Goal: Transaction & Acquisition: Purchase product/service

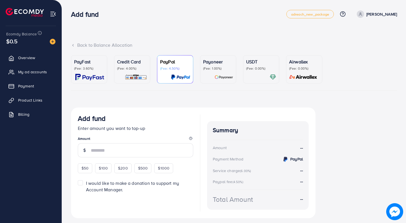
click at [93, 75] on div at bounding box center [89, 77] width 30 height 7
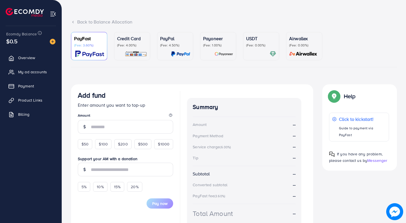
scroll to position [25, 0]
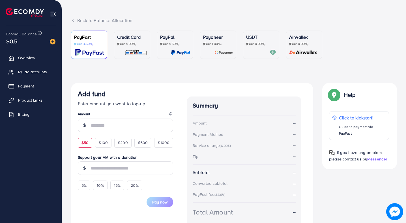
click at [82, 139] on div "$50" at bounding box center [85, 143] width 14 height 10
type input "**"
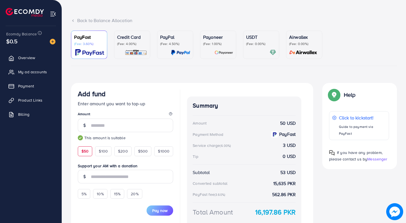
click at [157, 204] on div "Pay now" at bounding box center [125, 207] width 95 height 17
click at [157, 205] on div "Pay now" at bounding box center [125, 207] width 95 height 17
click at [157, 209] on span "Pay now" at bounding box center [159, 211] width 15 height 6
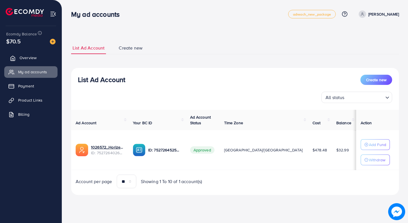
click at [36, 59] on link "Overview" at bounding box center [30, 57] width 53 height 11
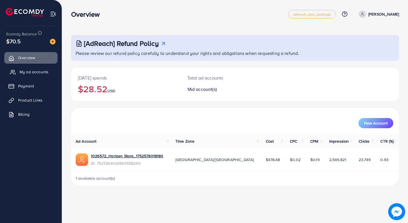
click at [31, 67] on link "My ad accounts" at bounding box center [30, 71] width 53 height 11
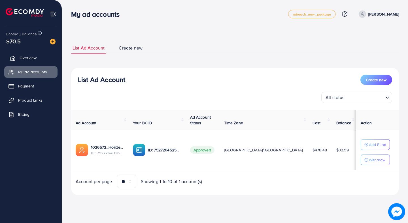
click at [31, 60] on span "Overview" at bounding box center [28, 58] width 17 height 6
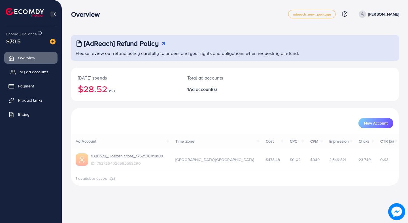
click at [30, 67] on link "My ad accounts" at bounding box center [30, 71] width 53 height 11
